Goal: Find specific page/section

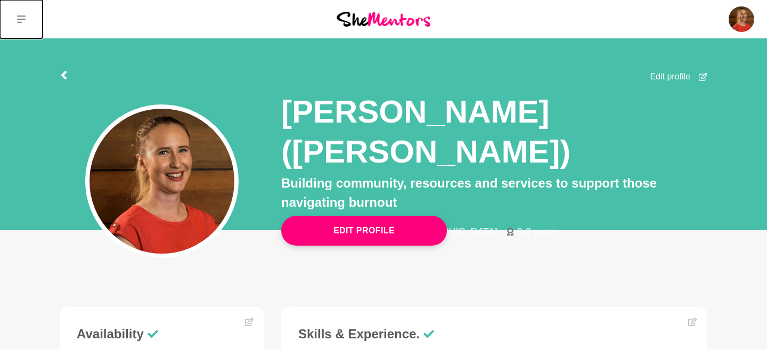
click at [26, 19] on button at bounding box center [21, 19] width 43 height 38
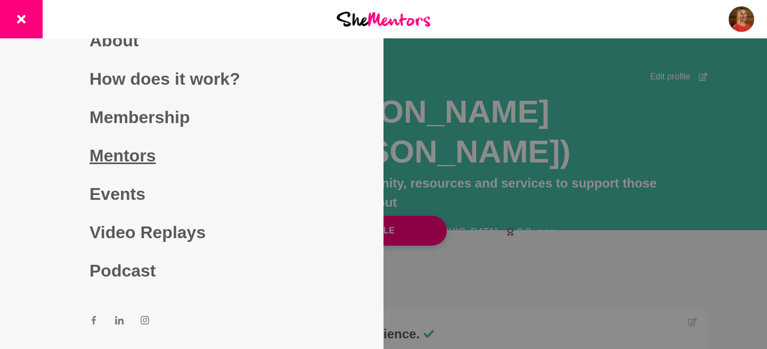
click at [130, 158] on link "Mentors" at bounding box center [191, 155] width 204 height 38
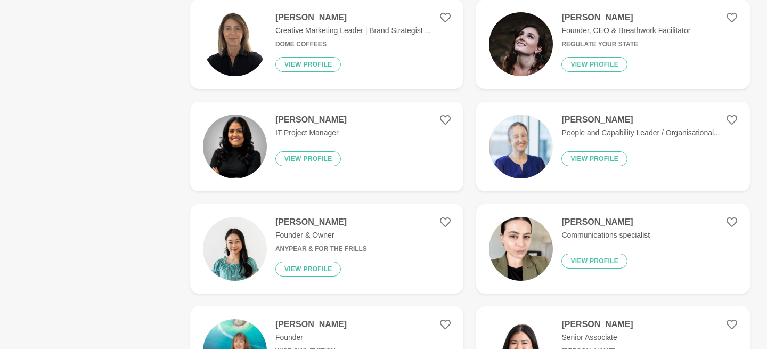
scroll to position [481, 0]
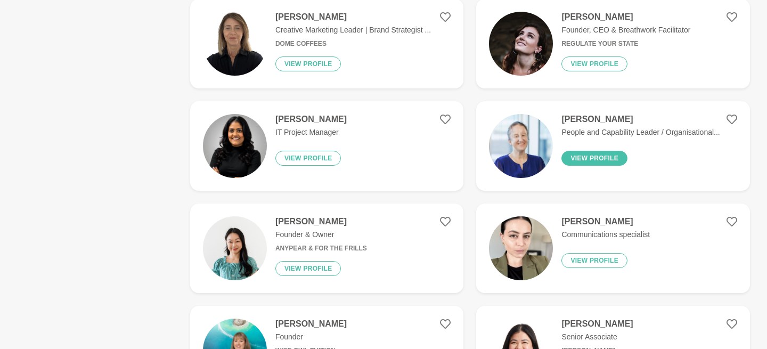
click at [608, 158] on button "View profile" at bounding box center [594, 158] width 66 height 15
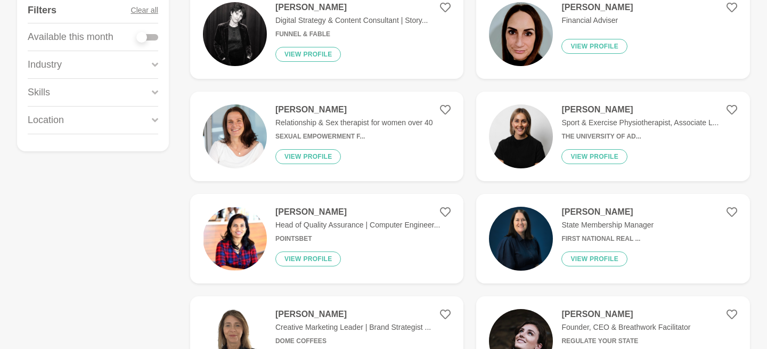
scroll to position [0, 0]
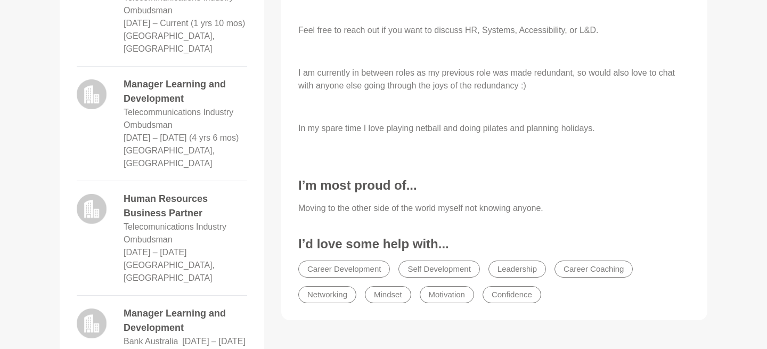
scroll to position [562, 0]
